Goal: Task Accomplishment & Management: Complete application form

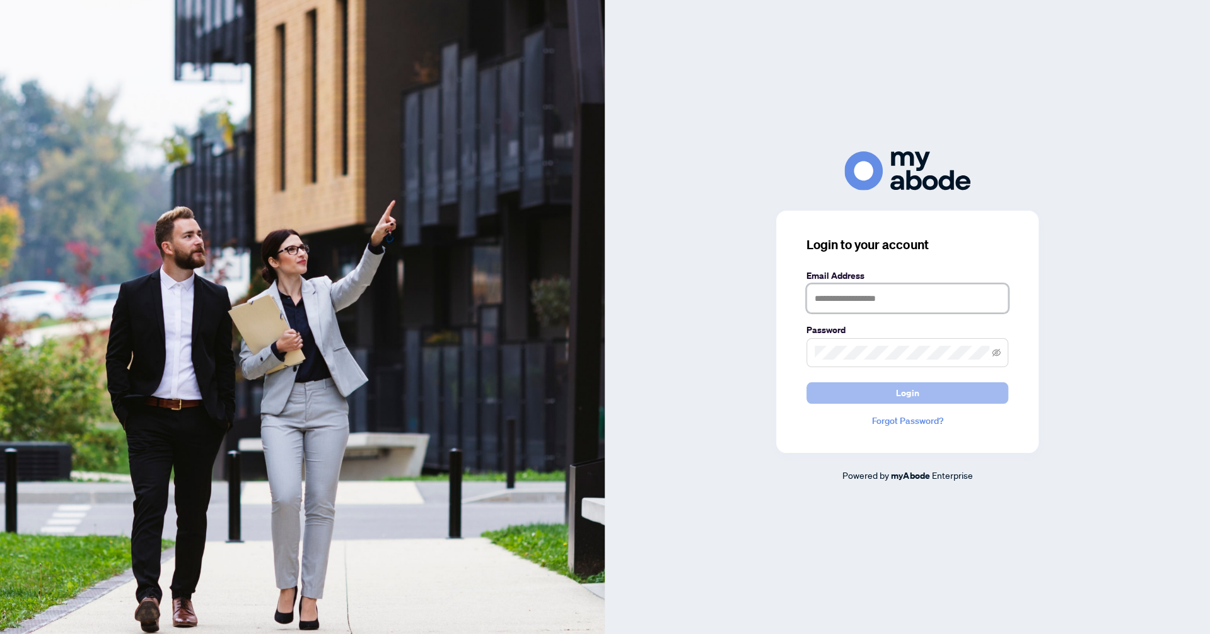
type input "**********"
click at [906, 401] on span "Login" at bounding box center [907, 393] width 23 height 20
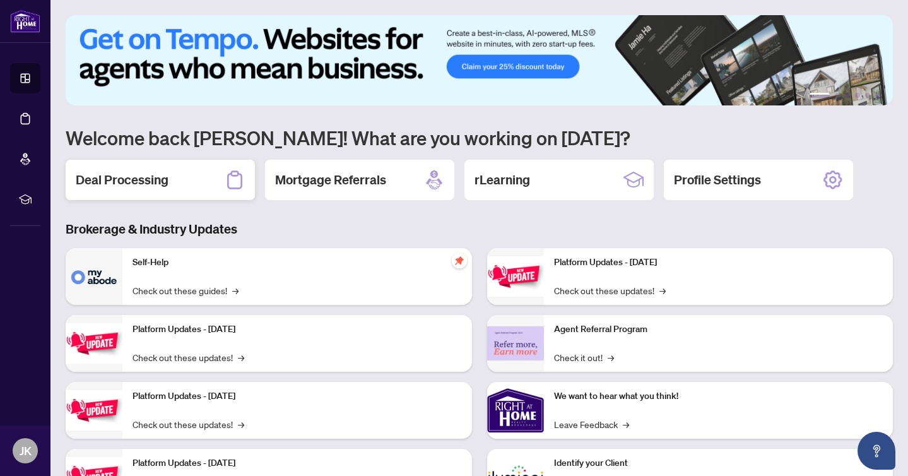
click at [142, 181] on h2 "Deal Processing" at bounding box center [122, 180] width 93 height 18
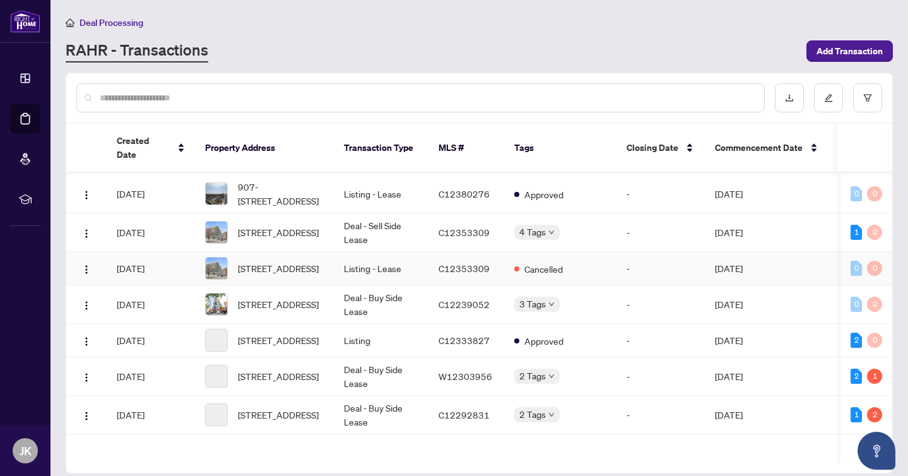
scroll to position [214, 0]
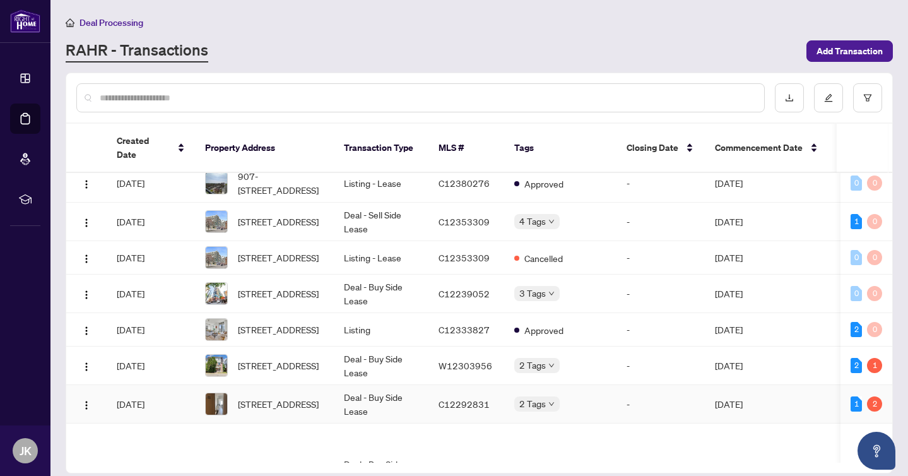
click at [382, 418] on td "Deal - Buy Side Lease" at bounding box center [381, 404] width 95 height 38
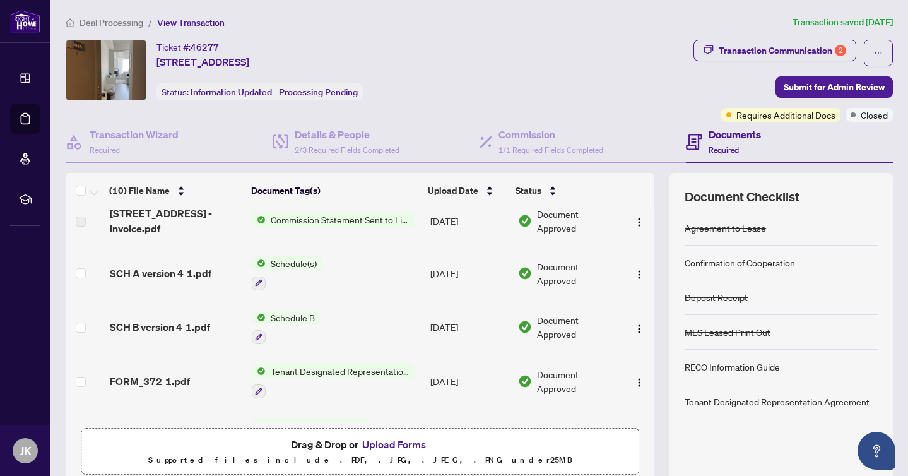
scroll to position [149, 0]
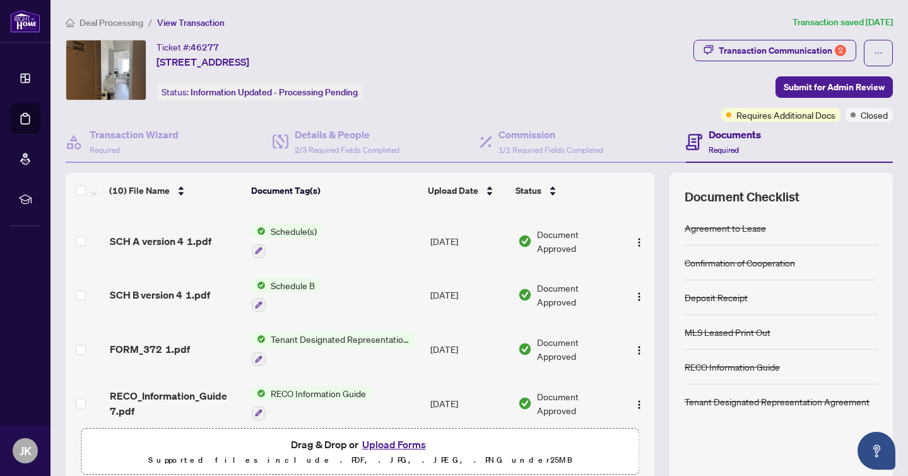
click at [399, 445] on button "Upload Forms" at bounding box center [393, 444] width 71 height 16
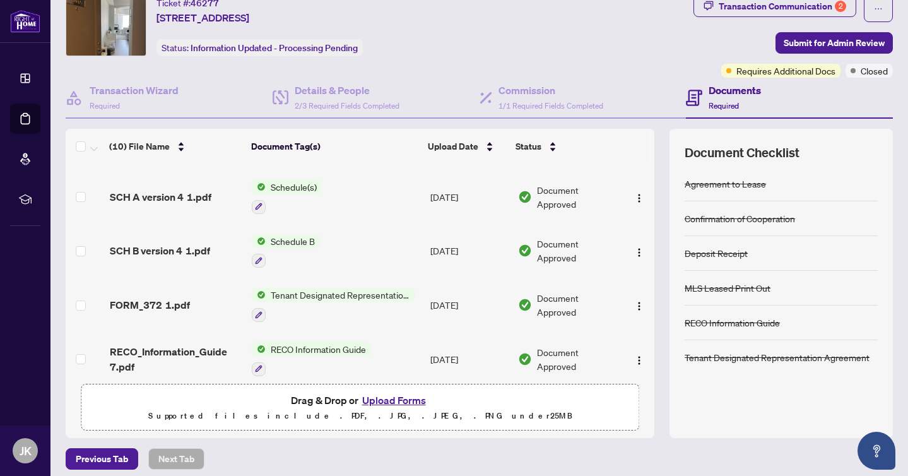
scroll to position [52, 0]
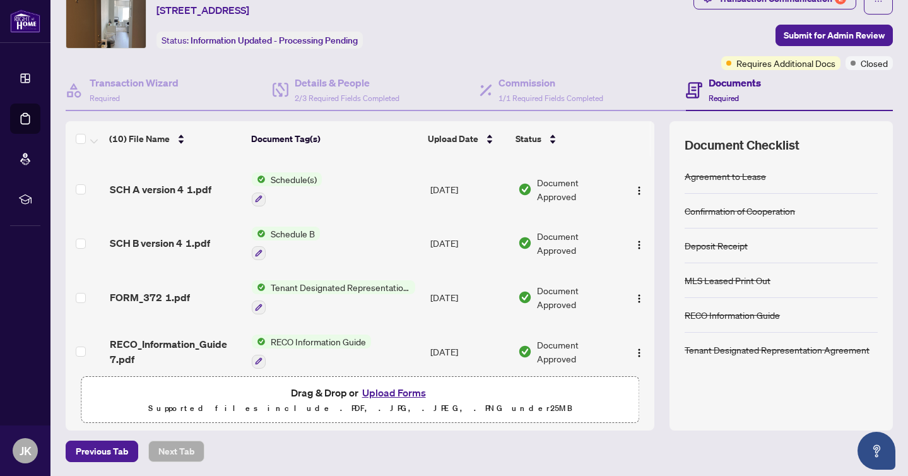
click at [395, 390] on button "Upload Forms" at bounding box center [393, 392] width 71 height 16
click at [394, 384] on button "Upload Forms" at bounding box center [393, 392] width 71 height 16
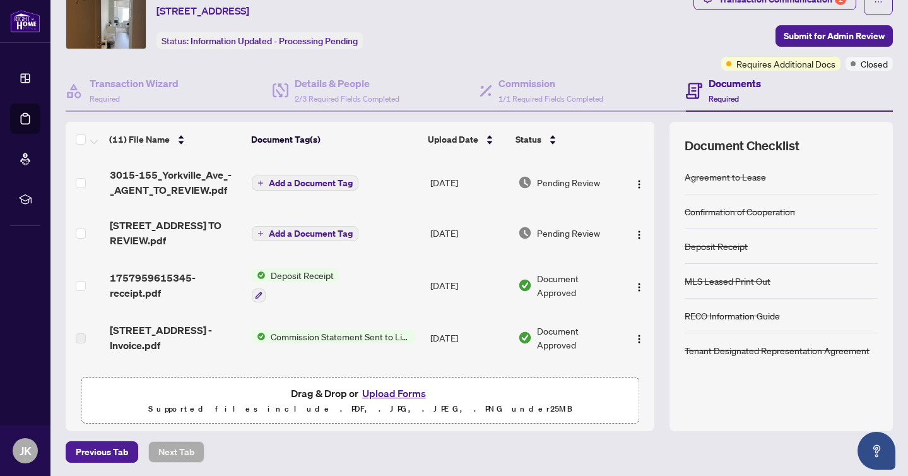
click at [298, 182] on span "Add a Document Tag" at bounding box center [311, 183] width 84 height 9
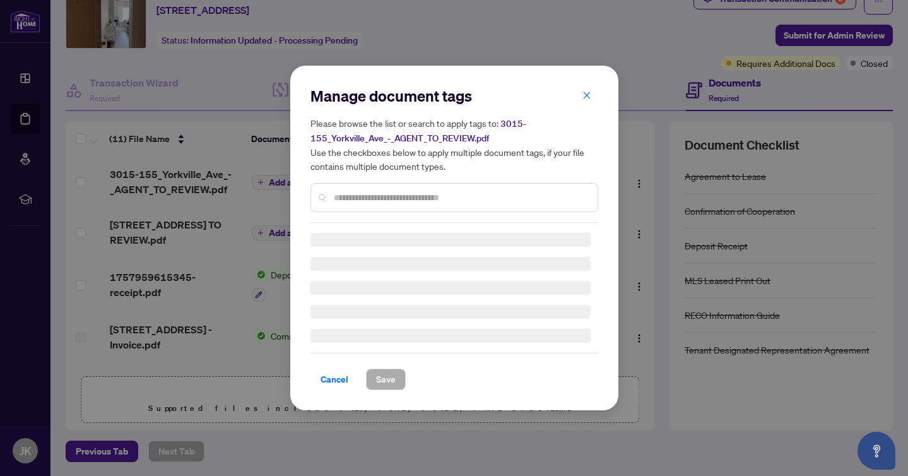
click at [389, 199] on input "text" at bounding box center [461, 197] width 254 height 14
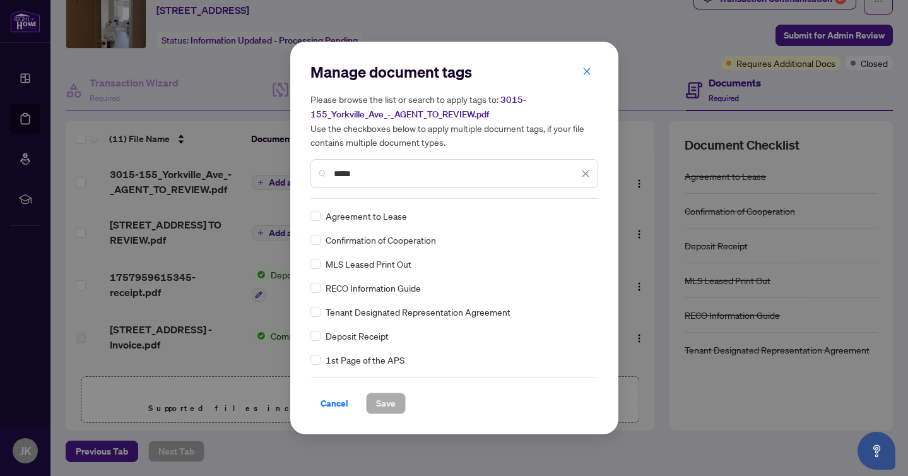
scroll to position [24, 0]
type input "*****"
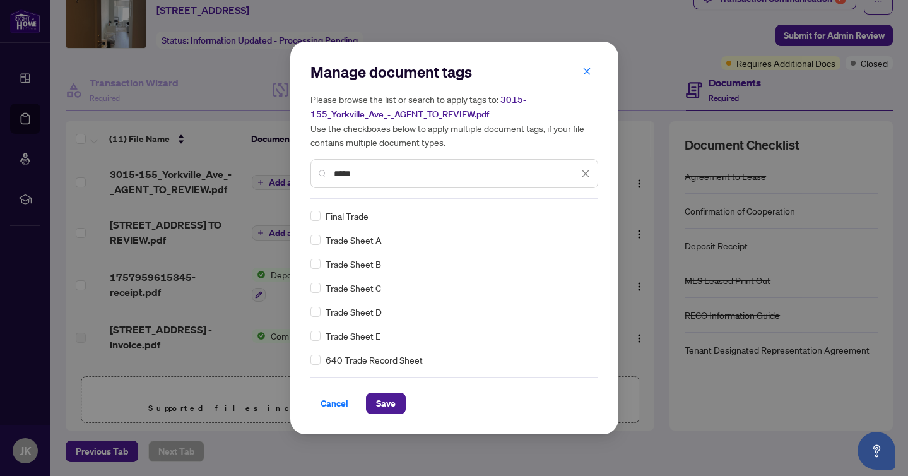
scroll to position [0, 0]
click at [385, 401] on span "Save" at bounding box center [386, 403] width 20 height 20
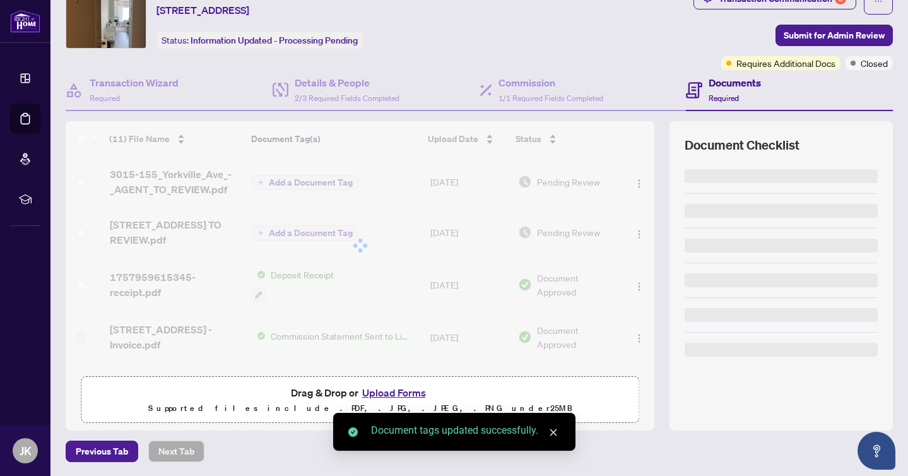
click at [694, 23] on div "Transaction Communication 2 Submit for Admin Review Requires Additional Docs Cl…" at bounding box center [792, 29] width 199 height 82
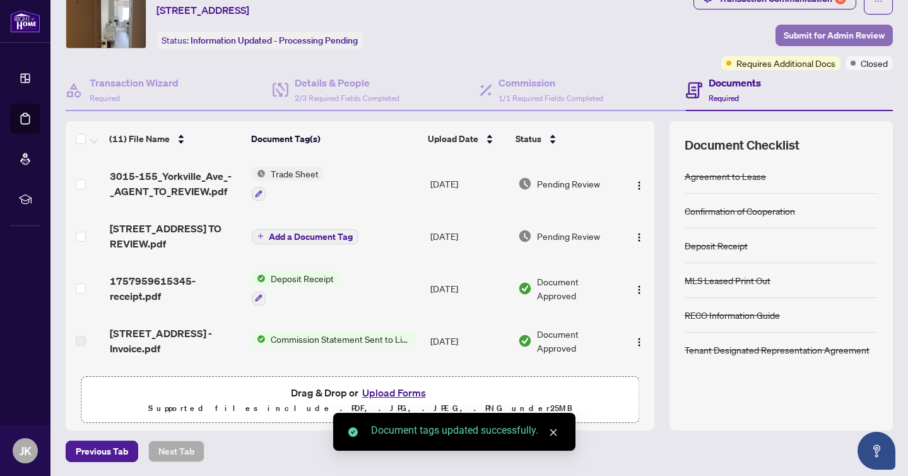
click at [830, 35] on span "Submit for Admin Review" at bounding box center [833, 35] width 101 height 20
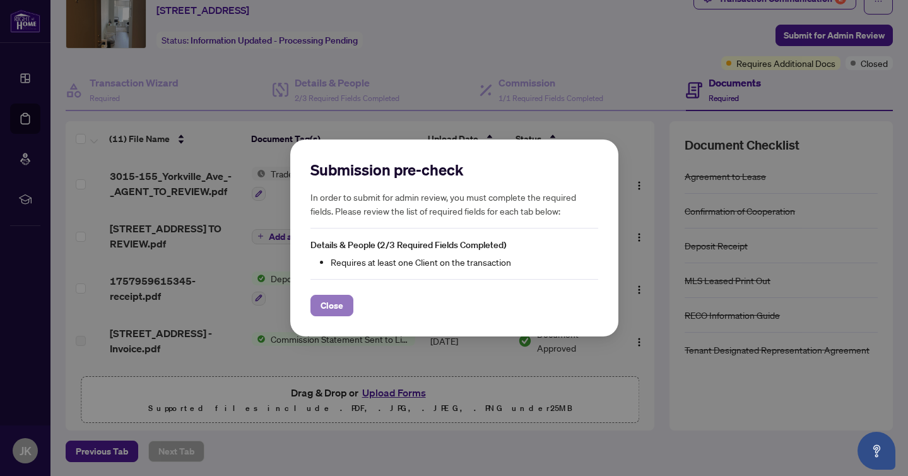
click at [333, 304] on span "Close" at bounding box center [331, 305] width 23 height 20
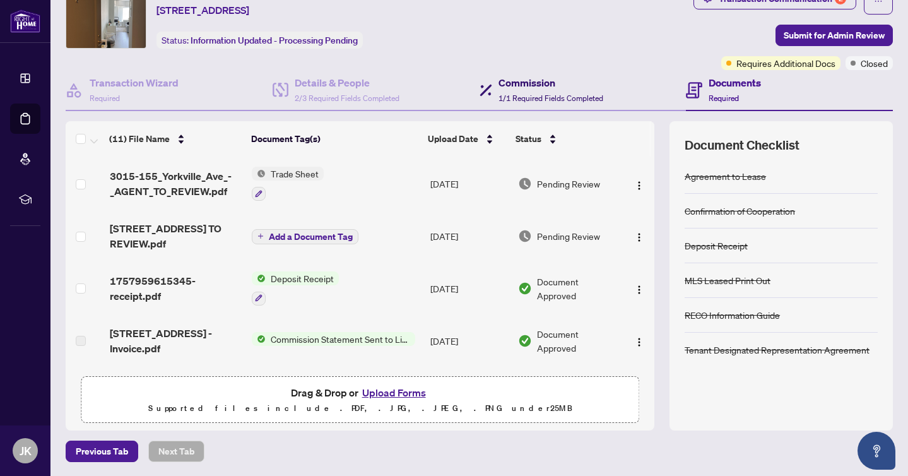
click at [553, 83] on h4 "Commission" at bounding box center [550, 82] width 105 height 15
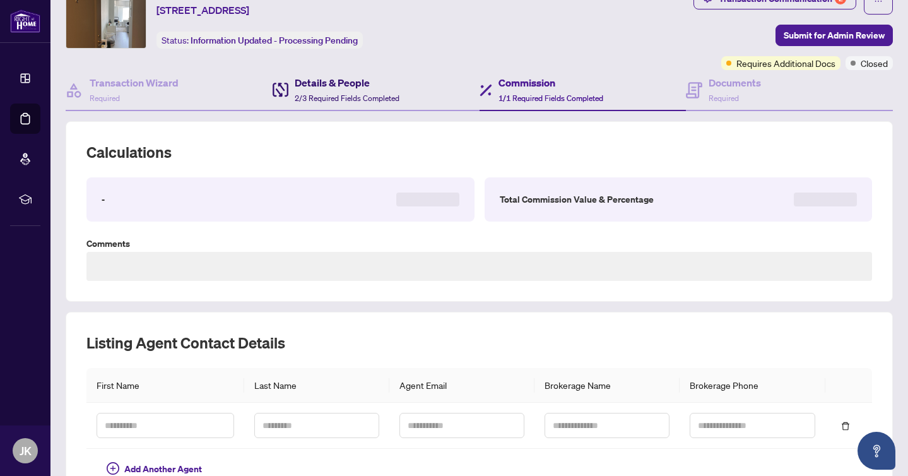
click at [336, 85] on h4 "Details & People" at bounding box center [347, 82] width 105 height 15
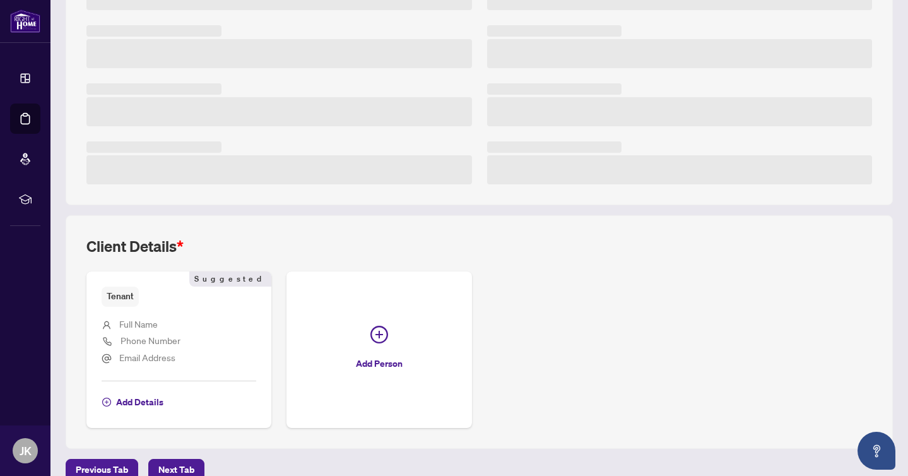
scroll to position [280, 0]
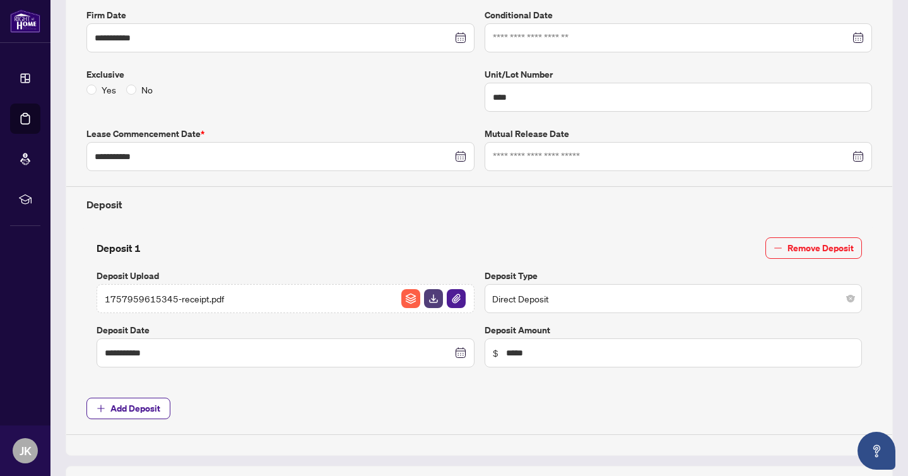
click at [142, 382] on div "**********" at bounding box center [478, 192] width 795 height 486
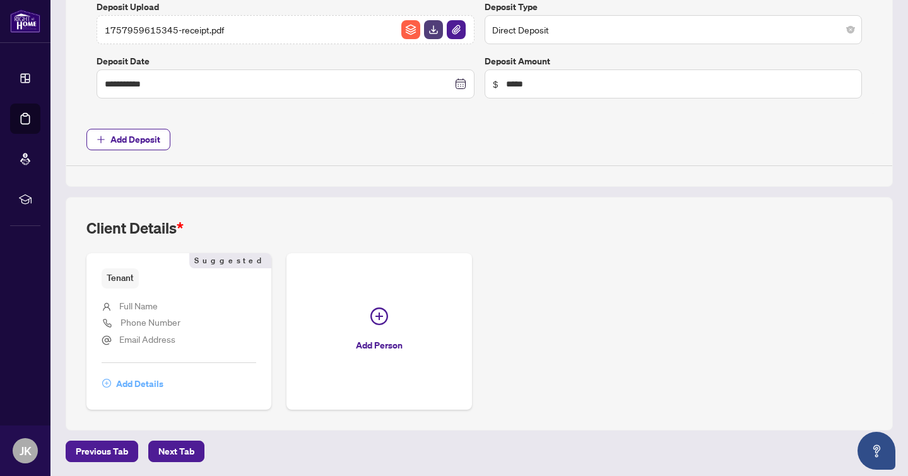
click at [142, 382] on span "Add Details" at bounding box center [139, 383] width 47 height 20
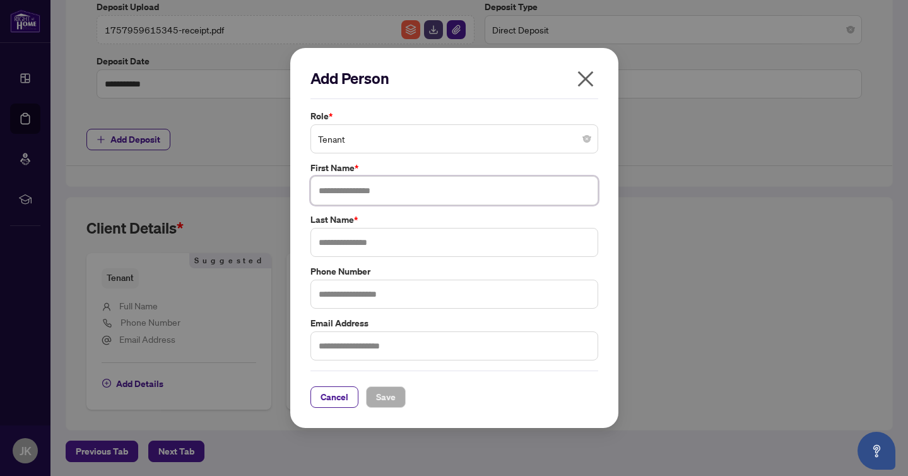
click at [344, 186] on input "text" at bounding box center [454, 190] width 288 height 29
type input "****"
type input "**"
drag, startPoint x: 386, startPoint y: 397, endPoint x: 372, endPoint y: 395, distance: 14.0
click at [386, 398] on span "Save" at bounding box center [386, 397] width 20 height 20
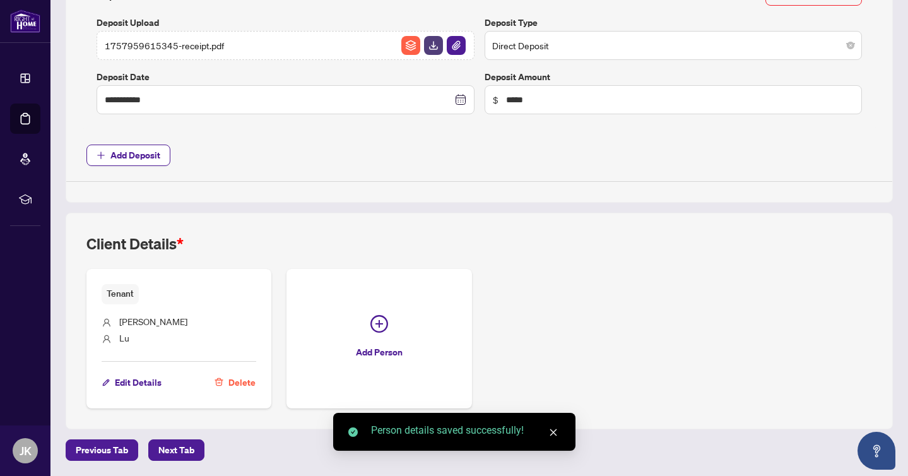
scroll to position [531, 0]
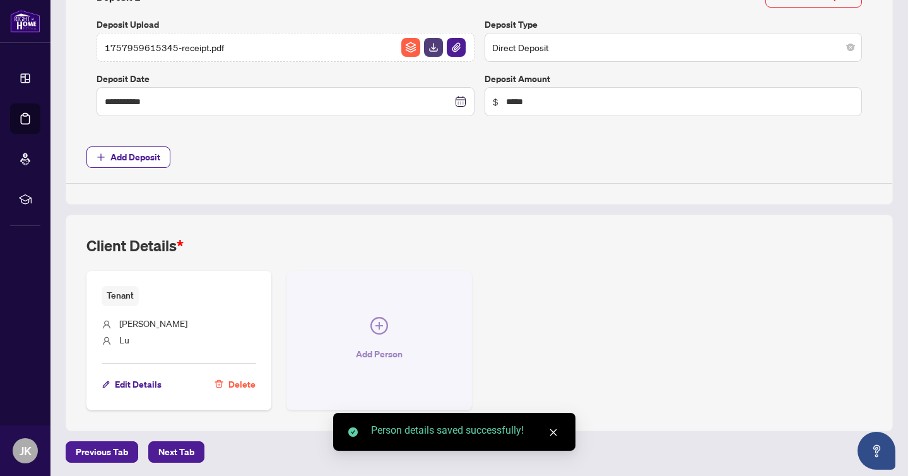
click at [389, 329] on button "Add Person" at bounding box center [378, 340] width 185 height 139
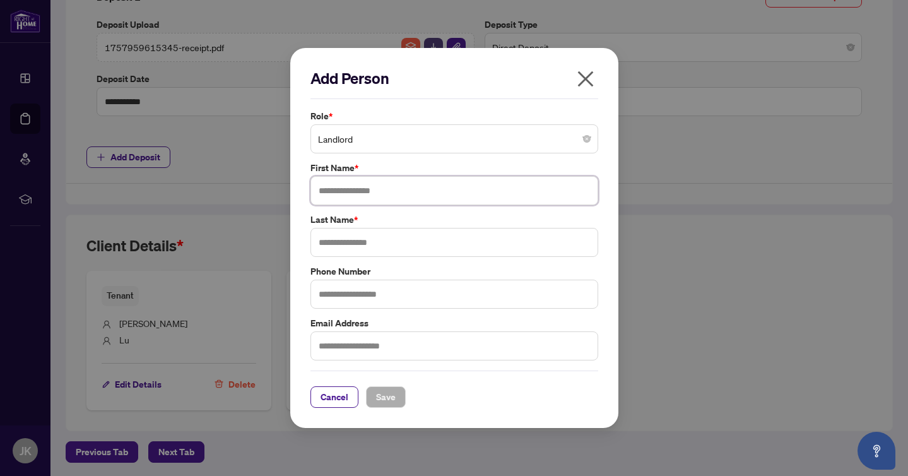
click at [369, 200] on input "text" at bounding box center [454, 190] width 288 height 29
type input "*******"
click at [353, 242] on input "text" at bounding box center [454, 242] width 288 height 29
type input "**********"
click at [399, 397] on button "Save" at bounding box center [386, 396] width 40 height 21
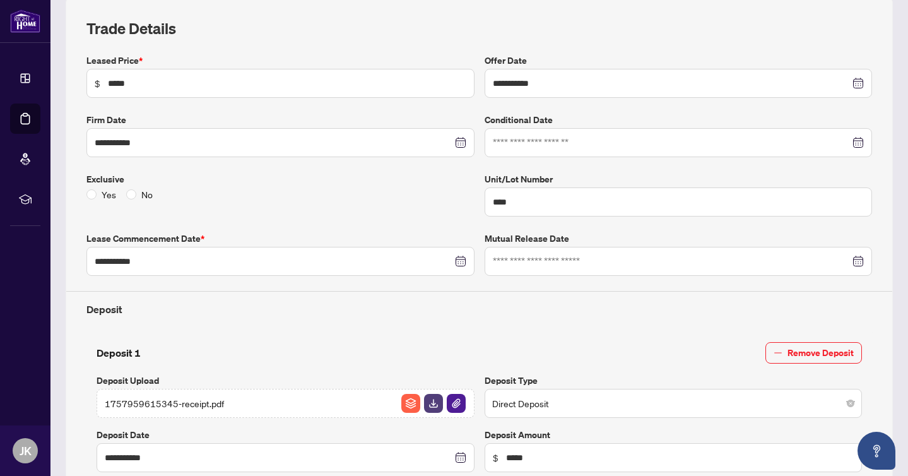
scroll to position [0, 0]
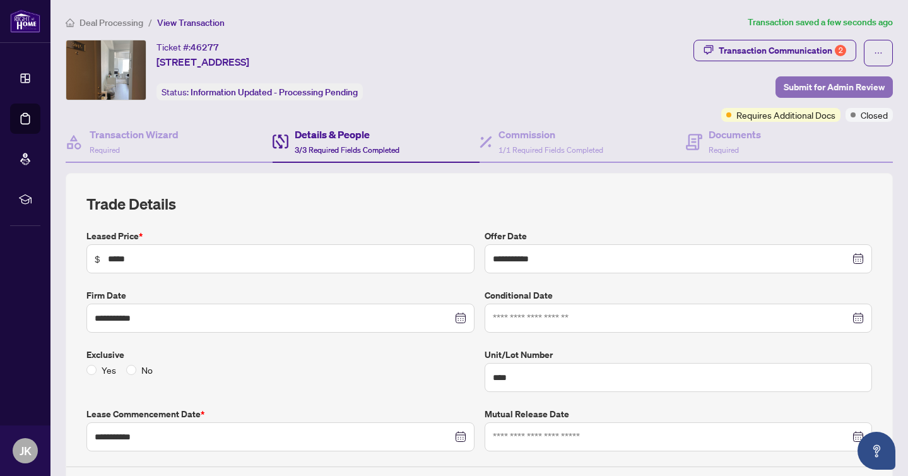
click at [806, 83] on span "Submit for Admin Review" at bounding box center [833, 87] width 101 height 20
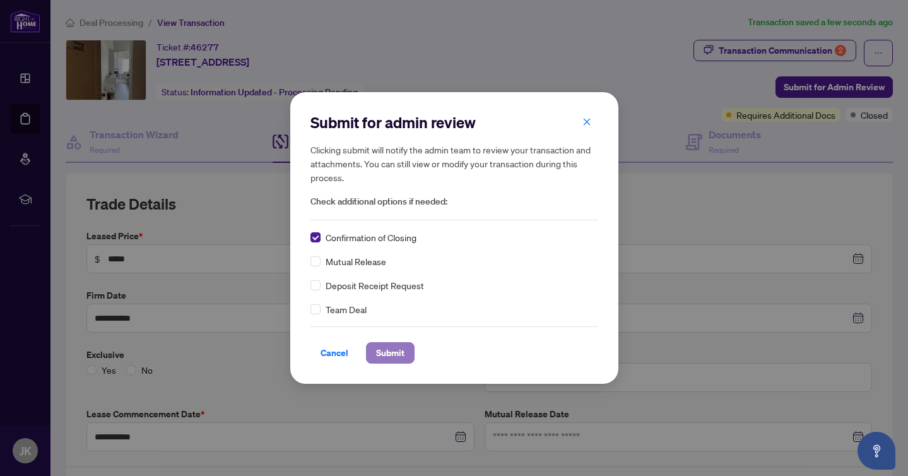
click at [394, 354] on span "Submit" at bounding box center [390, 353] width 28 height 20
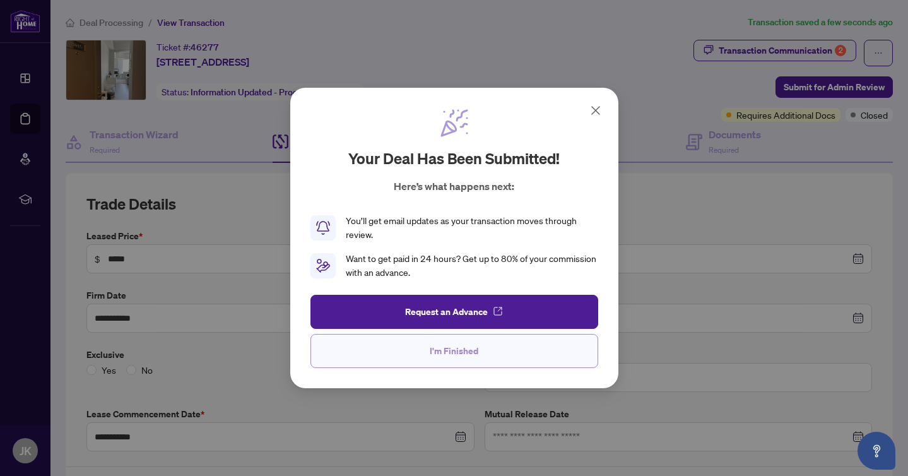
click at [480, 353] on button "I'm Finished" at bounding box center [454, 351] width 288 height 34
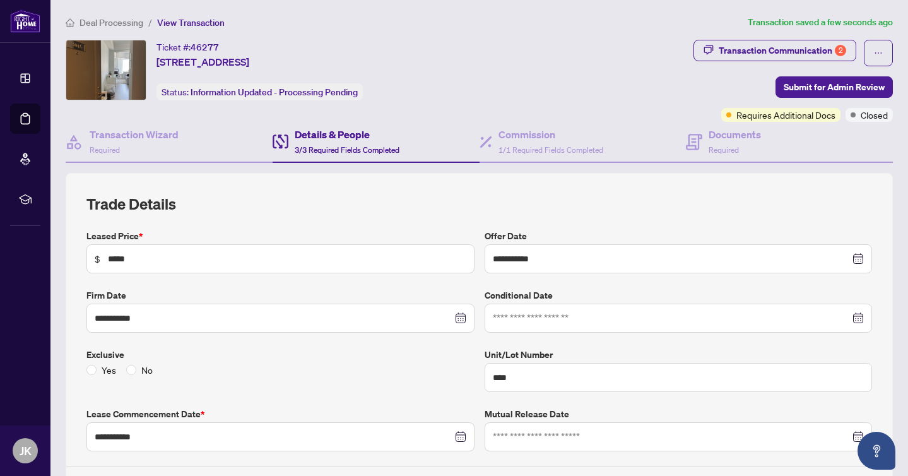
click at [615, 66] on div "Ticket #: 46277 [STREET_ADDRESS] Status: Information Updated - Processing Pendi…" at bounding box center [377, 70] width 623 height 61
click at [117, 18] on span "Deal Processing" at bounding box center [111, 22] width 64 height 11
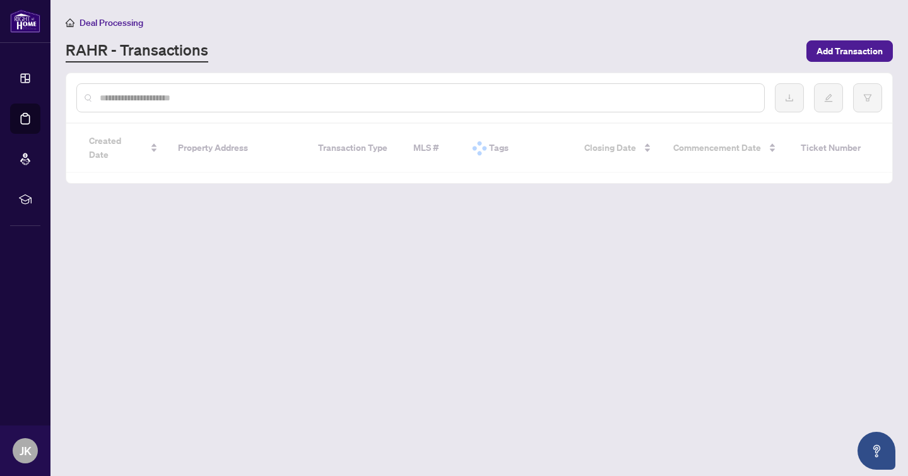
click at [264, 100] on input "text" at bounding box center [427, 98] width 654 height 14
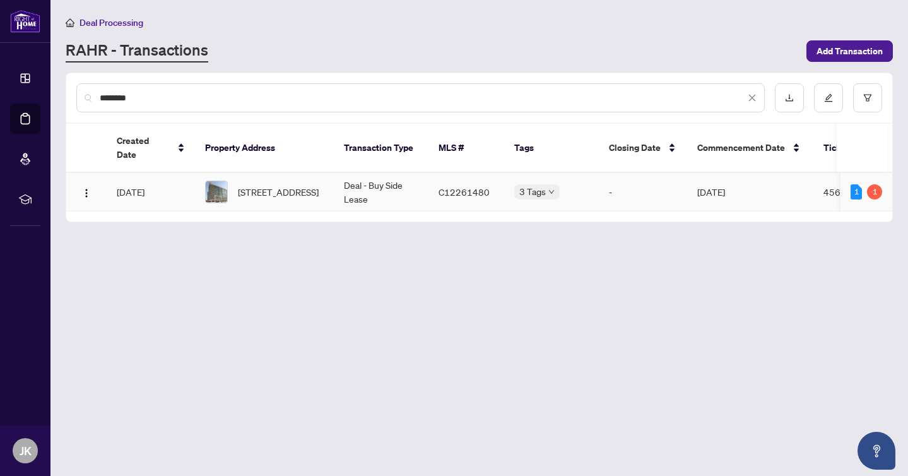
type input "********"
click at [536, 183] on body "Dashboard Deal Processing Mortgage Referrals rLearning JK [PERSON_NAME] [PERSON…" at bounding box center [454, 238] width 908 height 476
click at [305, 185] on span "[STREET_ADDRESS]" at bounding box center [278, 192] width 81 height 14
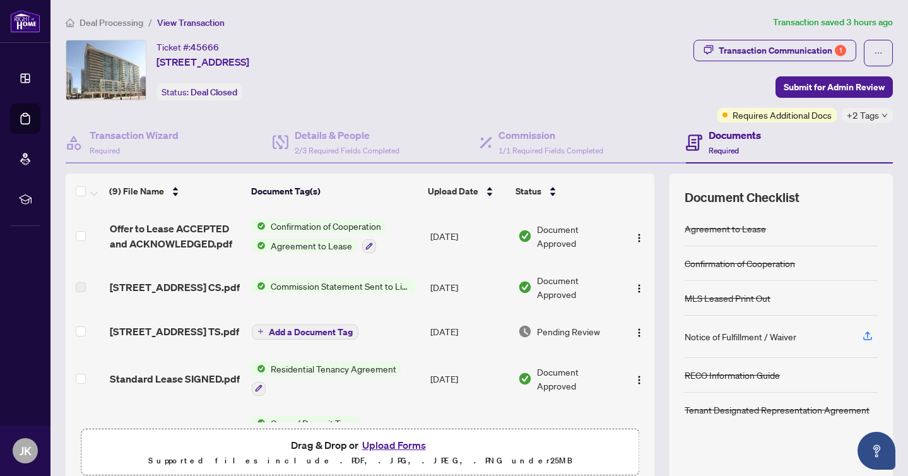
click at [384, 447] on button "Upload Forms" at bounding box center [393, 444] width 71 height 16
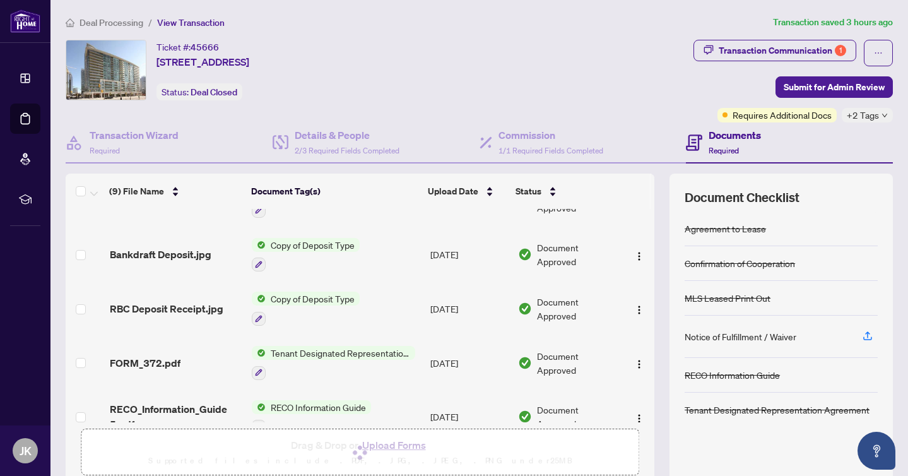
scroll to position [182, 0]
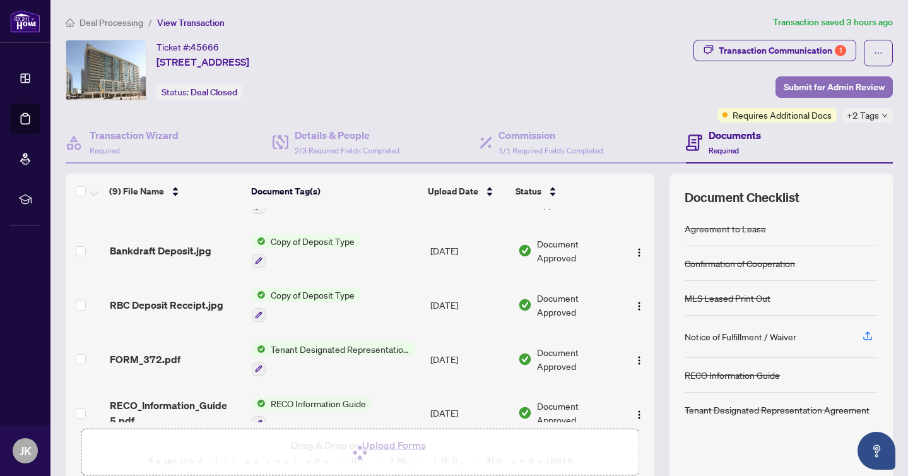
click at [849, 91] on span "Submit for Admin Review" at bounding box center [833, 87] width 101 height 20
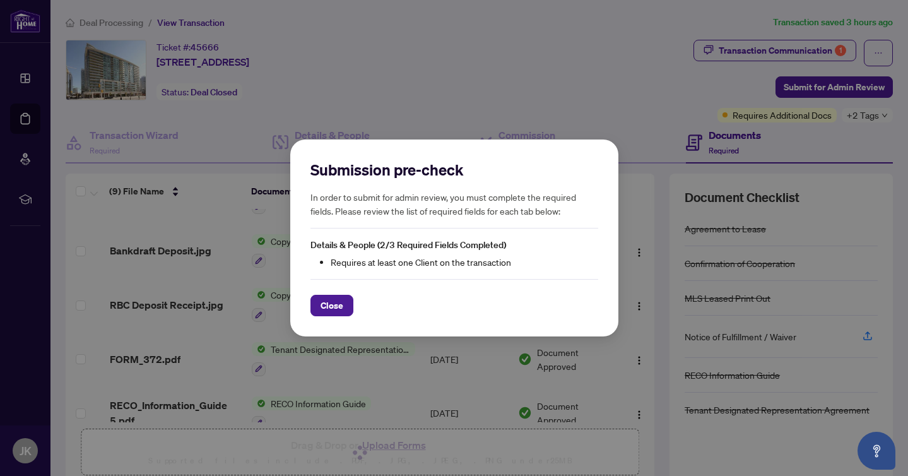
drag, startPoint x: 336, startPoint y: 303, endPoint x: 328, endPoint y: 308, distance: 9.1
click at [336, 303] on span "Close" at bounding box center [331, 305] width 23 height 20
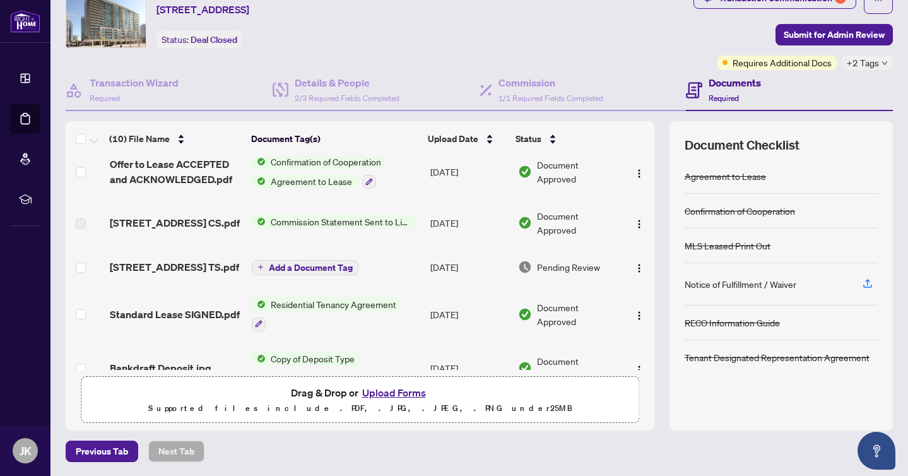
scroll to position [0, 0]
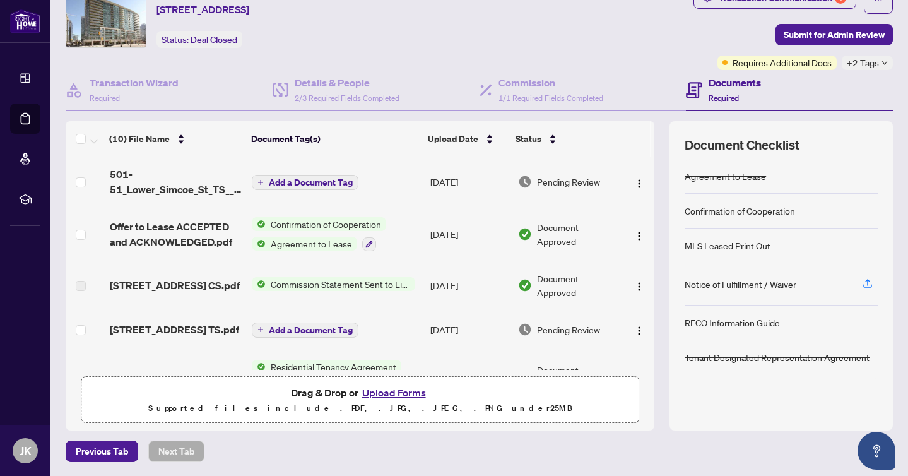
click at [315, 178] on span "Add a Document Tag" at bounding box center [311, 182] width 84 height 9
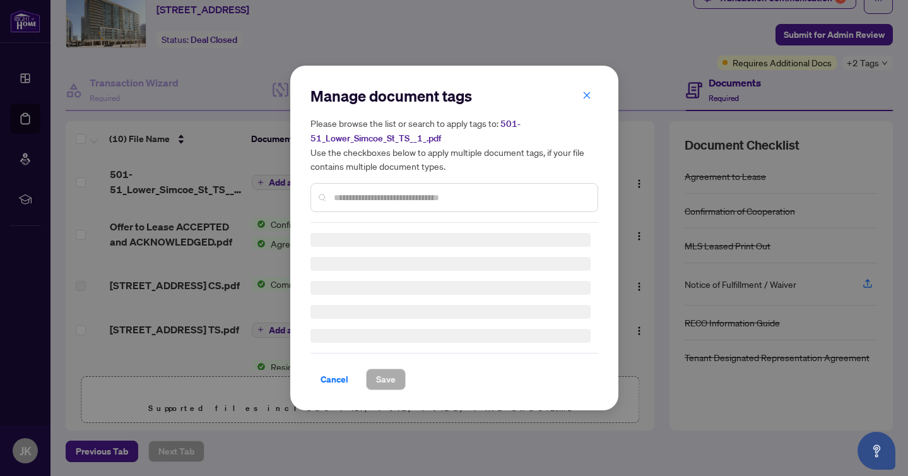
click at [368, 187] on div at bounding box center [454, 197] width 288 height 29
click at [371, 196] on input "text" at bounding box center [461, 197] width 254 height 14
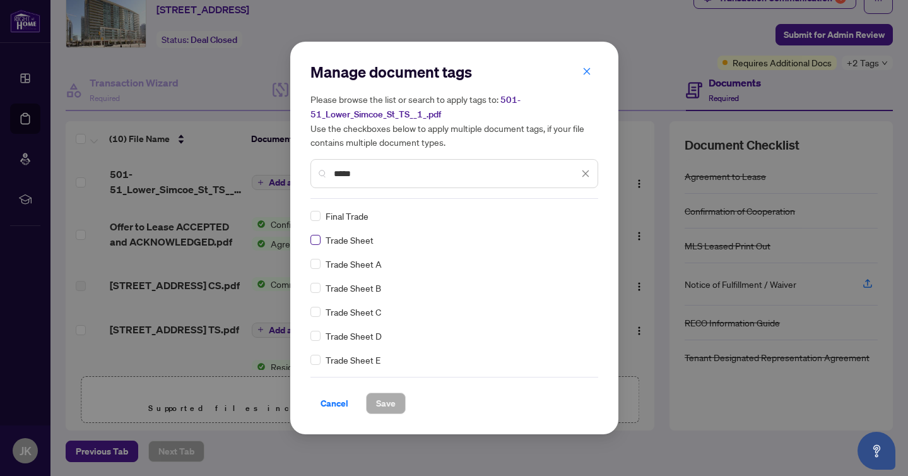
type input "*****"
click at [383, 398] on span "Save" at bounding box center [386, 403] width 20 height 20
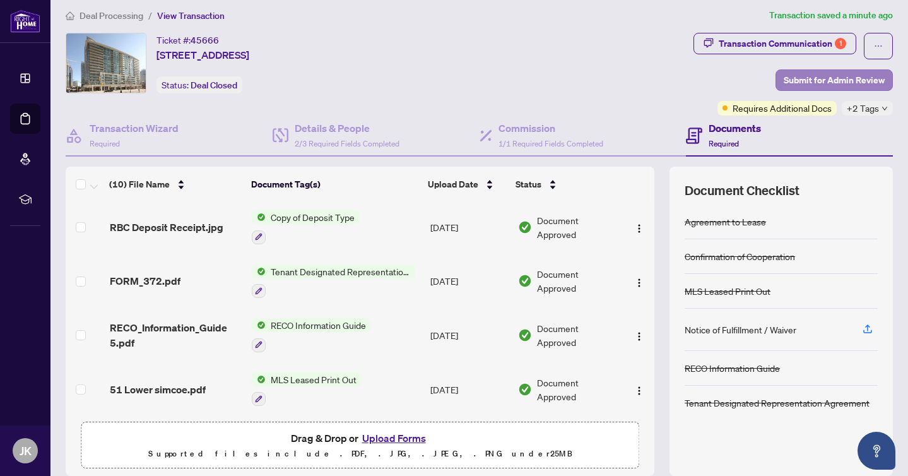
scroll to position [320, 0]
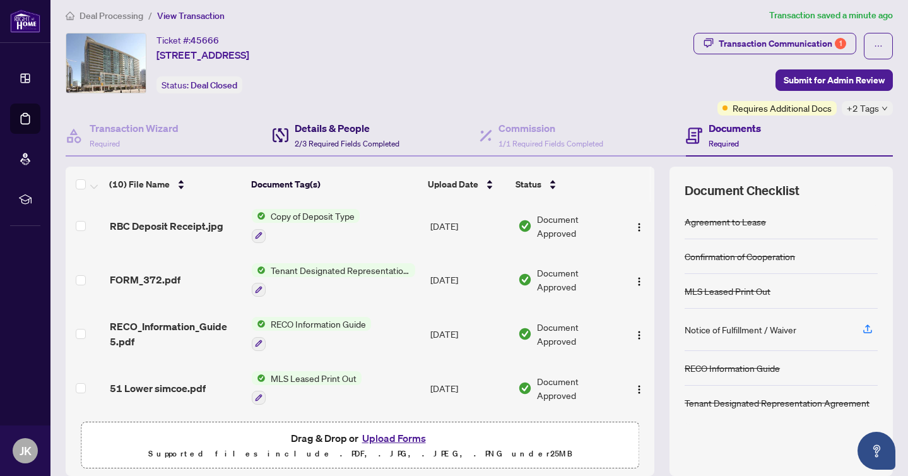
click at [337, 136] on div "Details & People 2/3 Required Fields Completed" at bounding box center [347, 135] width 105 height 30
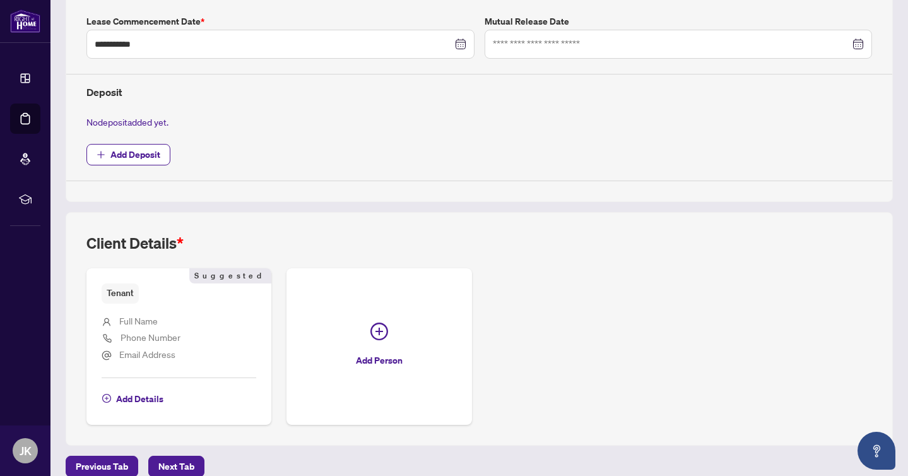
scroll to position [408, 0]
